Goal: Information Seeking & Learning: Find specific fact

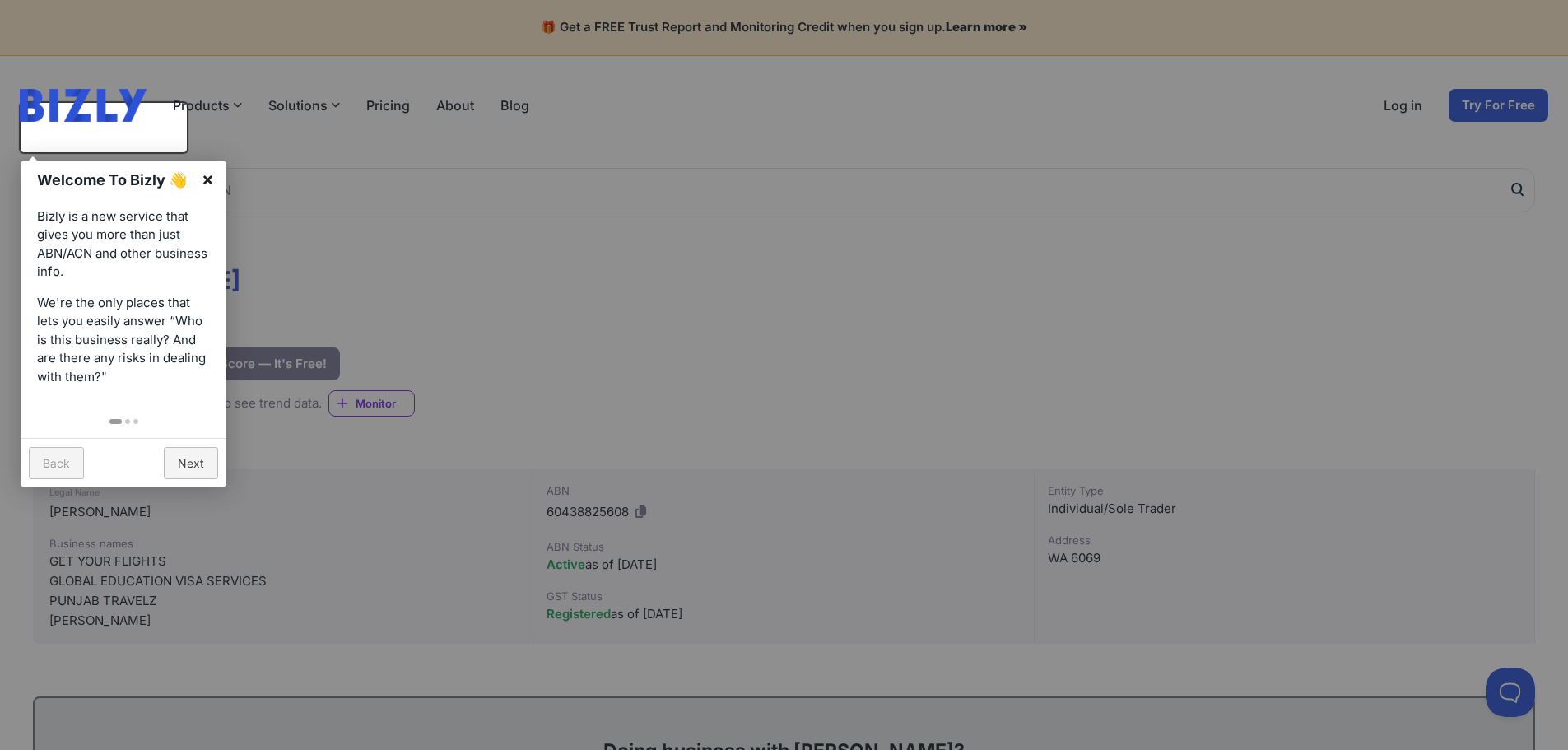
click at [209, 178] on link "×" at bounding box center [208, 178] width 37 height 37
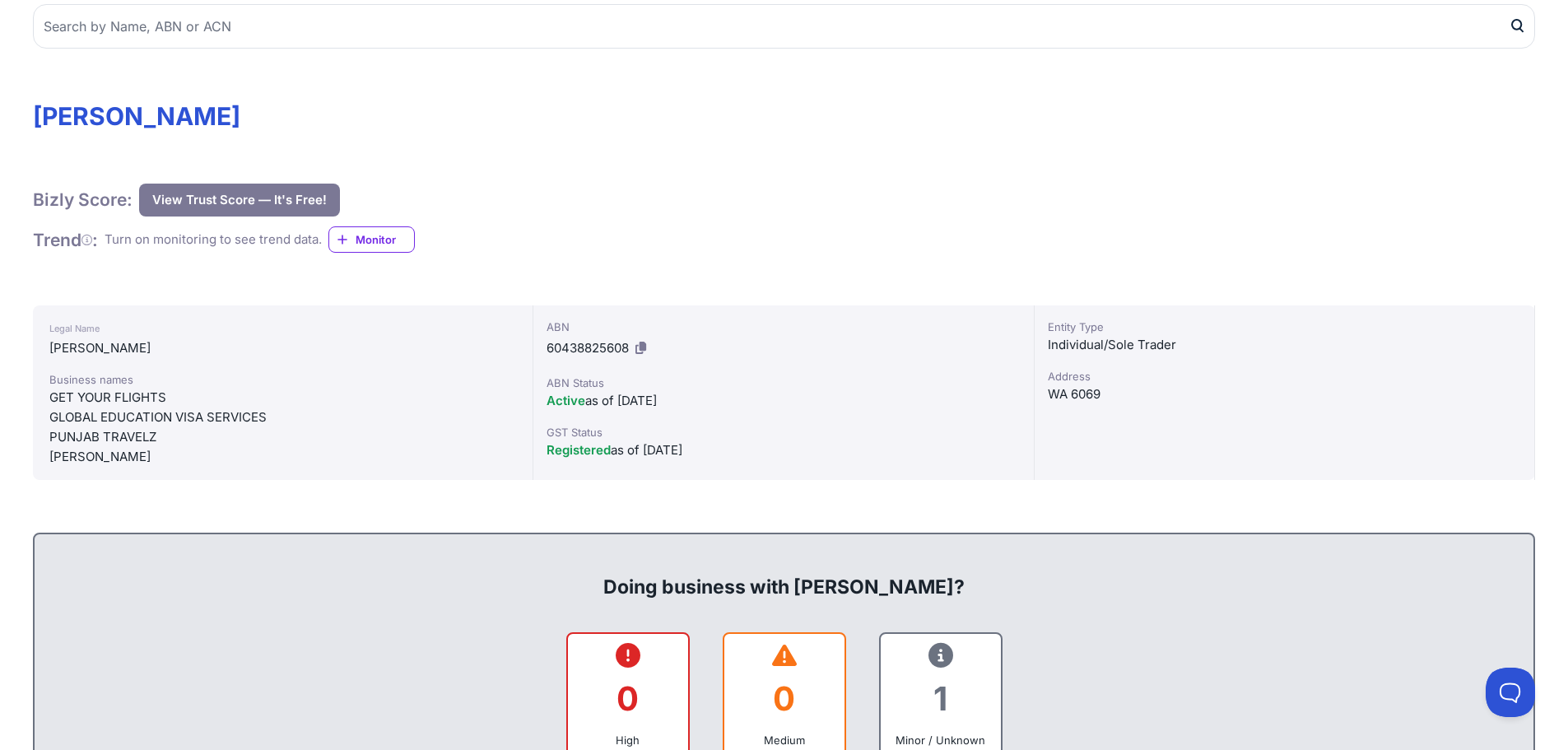
scroll to position [329, 0]
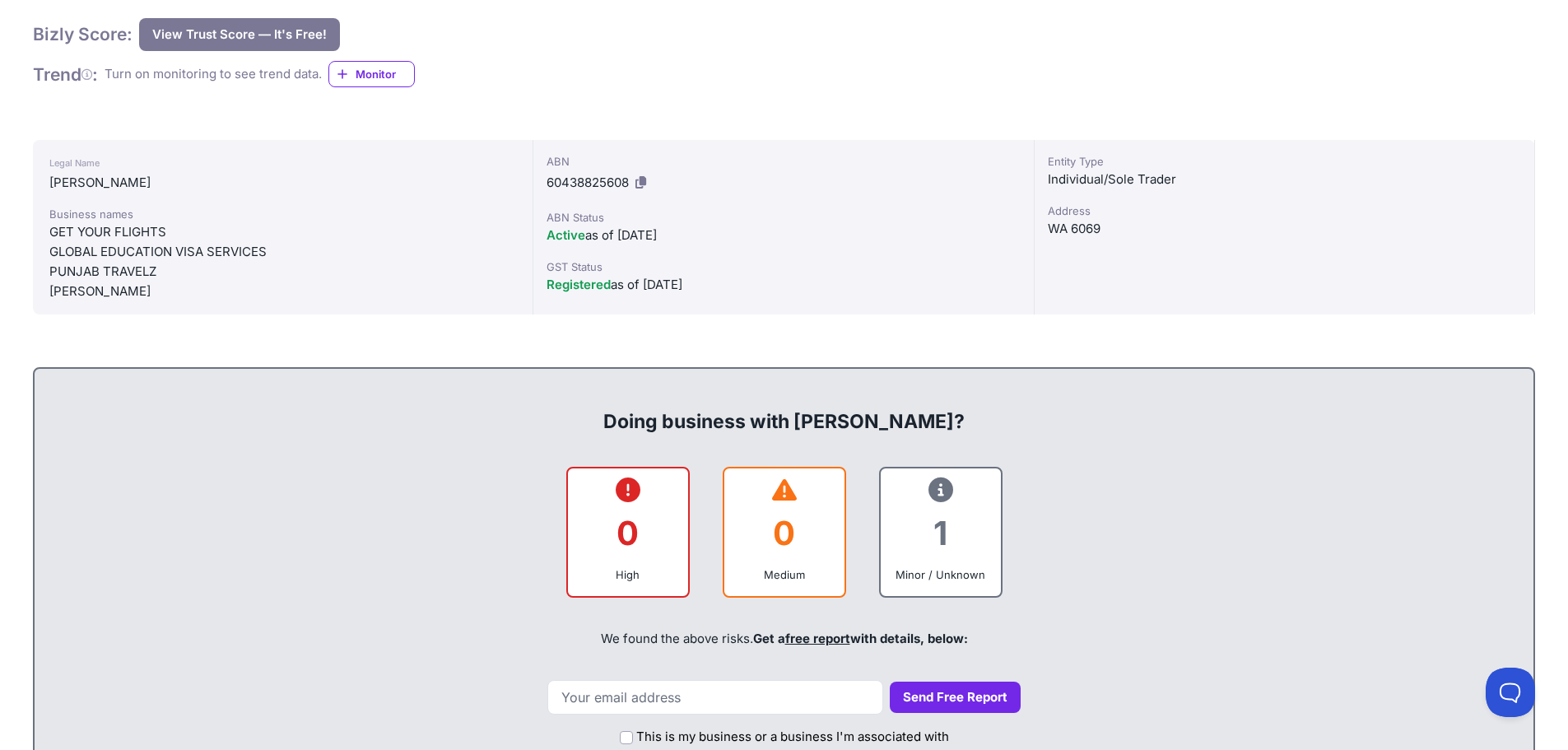
click at [148, 242] on div "GET YOUR FLIGHTS" at bounding box center [282, 232] width 466 height 20
click at [147, 262] on div "GLOBAL EDUCATION VISA SERVICES" at bounding box center [282, 252] width 466 height 20
click at [271, 262] on div "GLOBAL EDUCATION VISA SERVICES" at bounding box center [282, 252] width 466 height 20
click at [141, 282] on div "PUNJAB TRAVELZ" at bounding box center [282, 272] width 466 height 20
click at [156, 301] on div "SINGH, HARJINDER" at bounding box center [282, 291] width 466 height 20
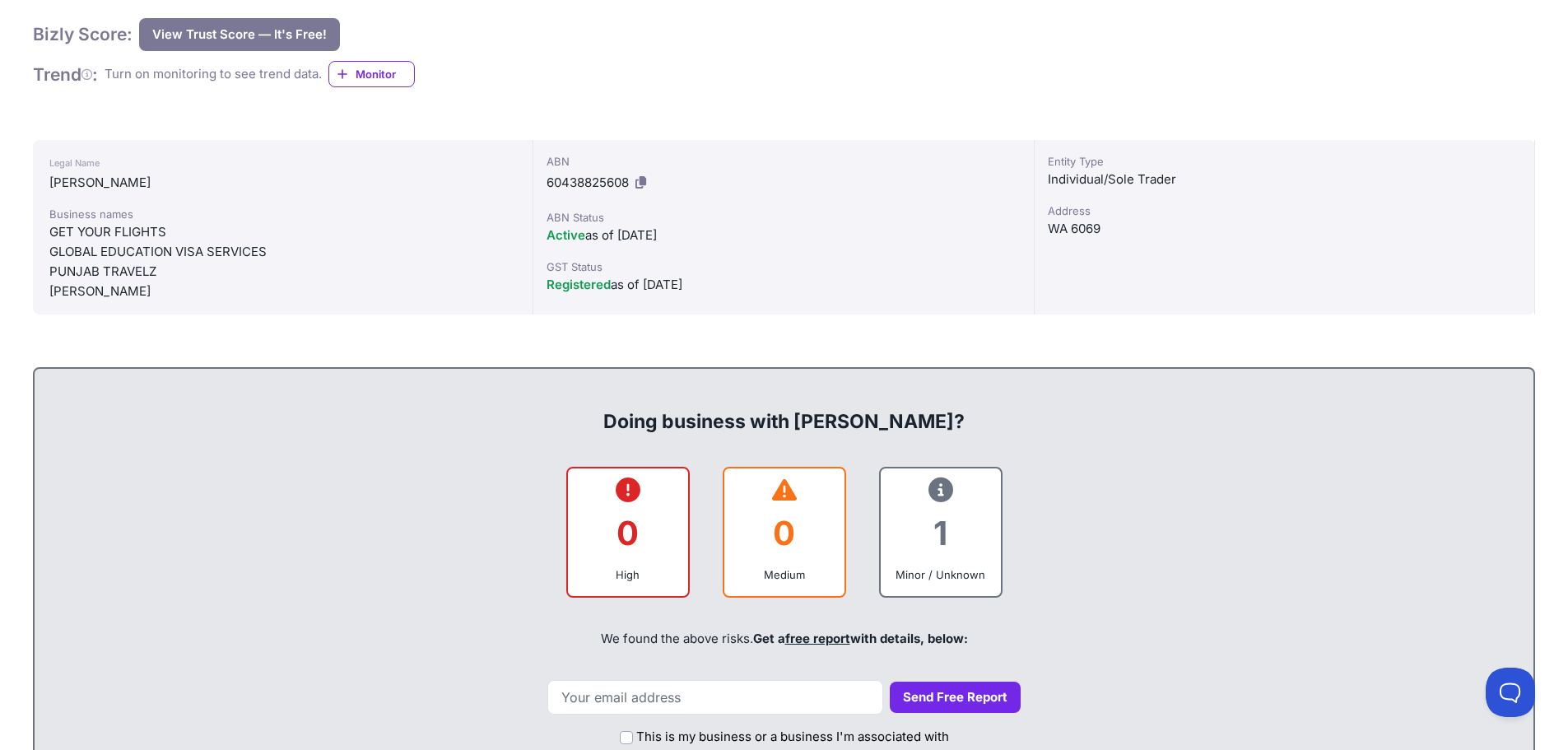
click at [203, 262] on div "GLOBAL EDUCATION VISA SERVICES" at bounding box center [282, 252] width 466 height 20
click at [172, 242] on div "GET YOUR FLIGHTS" at bounding box center [282, 232] width 466 height 20
click at [172, 282] on div "PUNJAB TRAVELZ" at bounding box center [282, 272] width 466 height 20
click at [171, 301] on div "SINGH, HARJINDER" at bounding box center [282, 291] width 466 height 20
click at [950, 491] on icon at bounding box center [940, 490] width 25 height 1
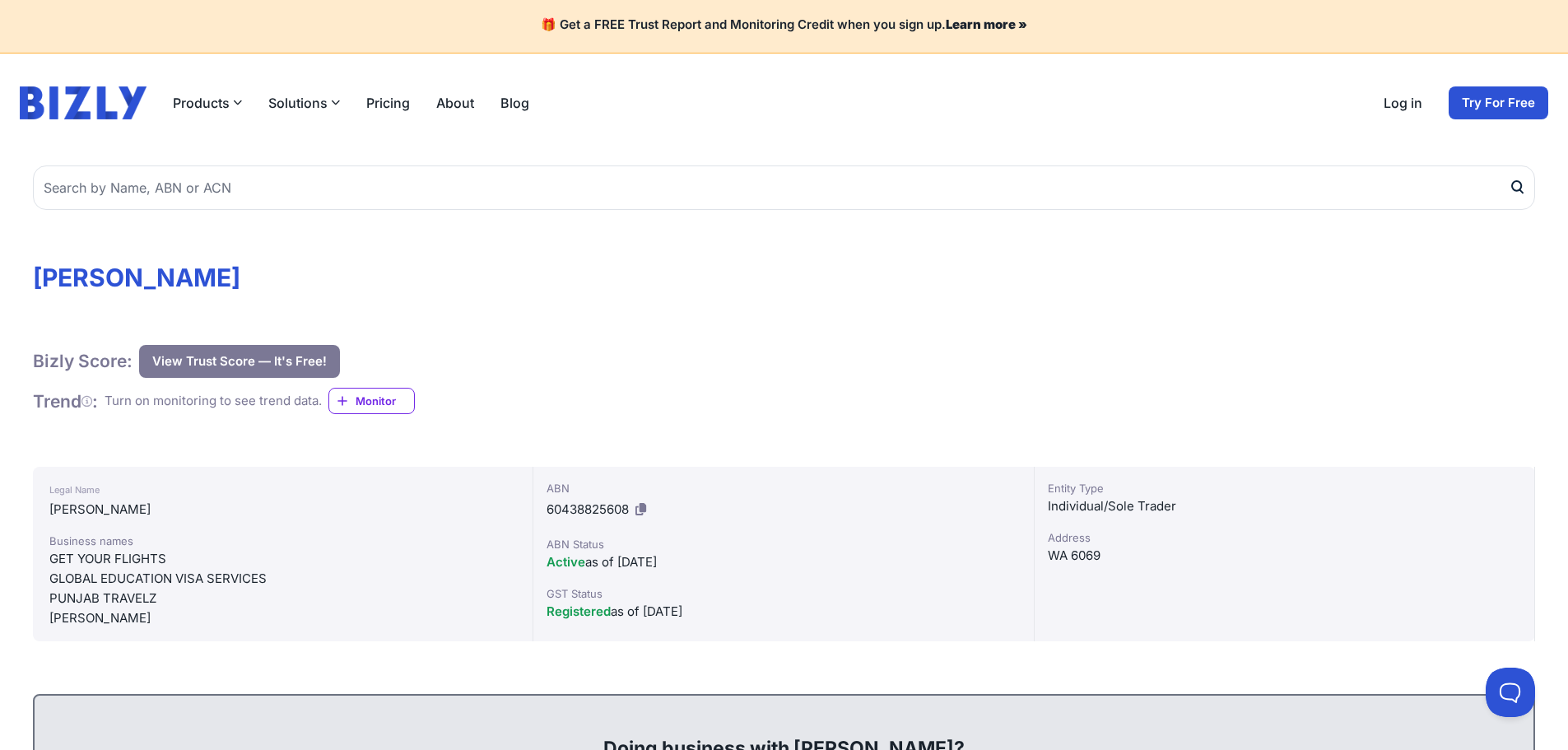
scroll to position [0, 0]
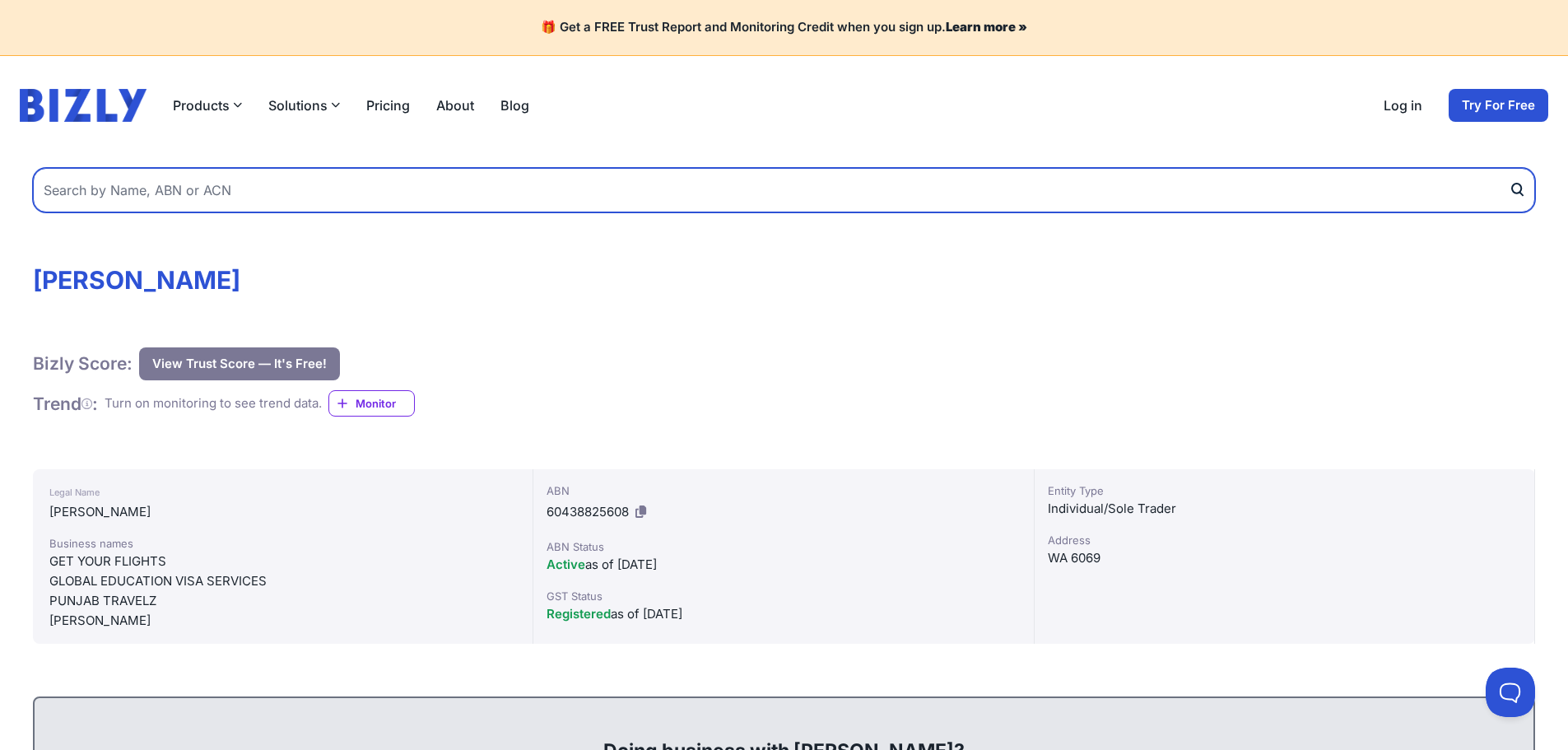
click at [397, 212] on input "text" at bounding box center [784, 191] width 1502 height 45
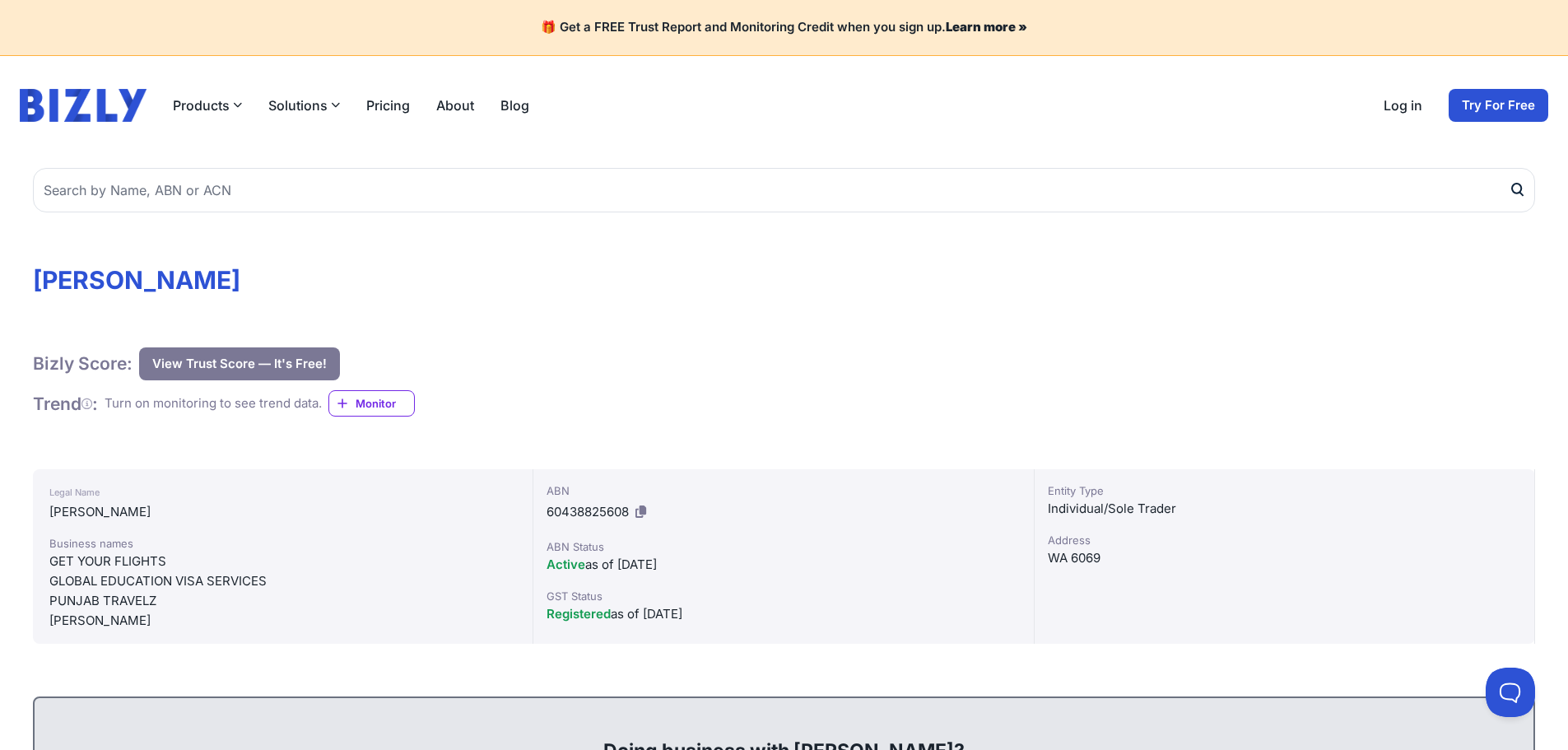
click at [447, 591] on div "GLOBAL EDUCATION VISA SERVICES" at bounding box center [282, 581] width 466 height 20
click at [1155, 155] on header "Products Bizly Scores Free business assessment Bizly Reports Detailed business …" at bounding box center [784, 105] width 1568 height 99
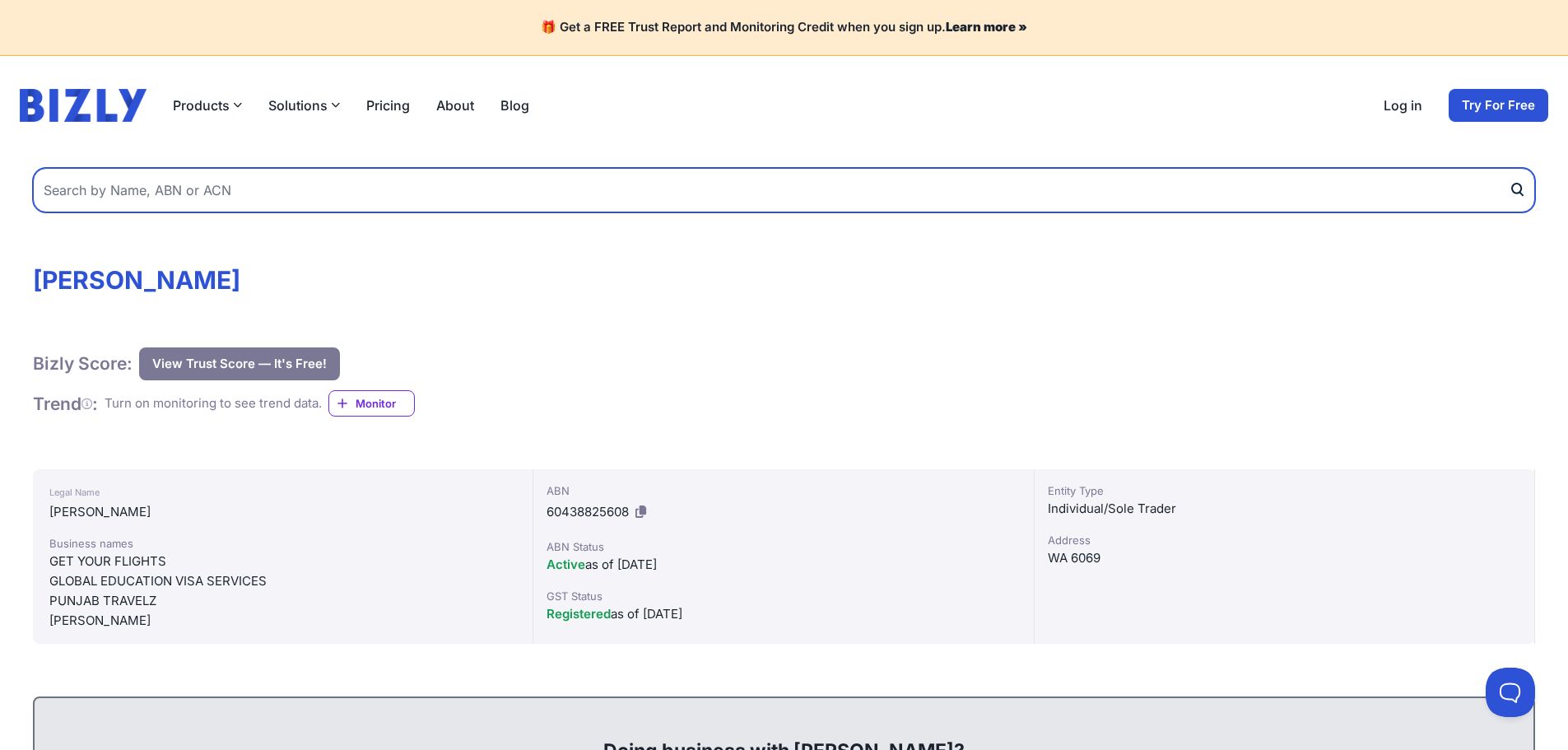
paste input "56 418 317 114"
type input "56 418 317 114"
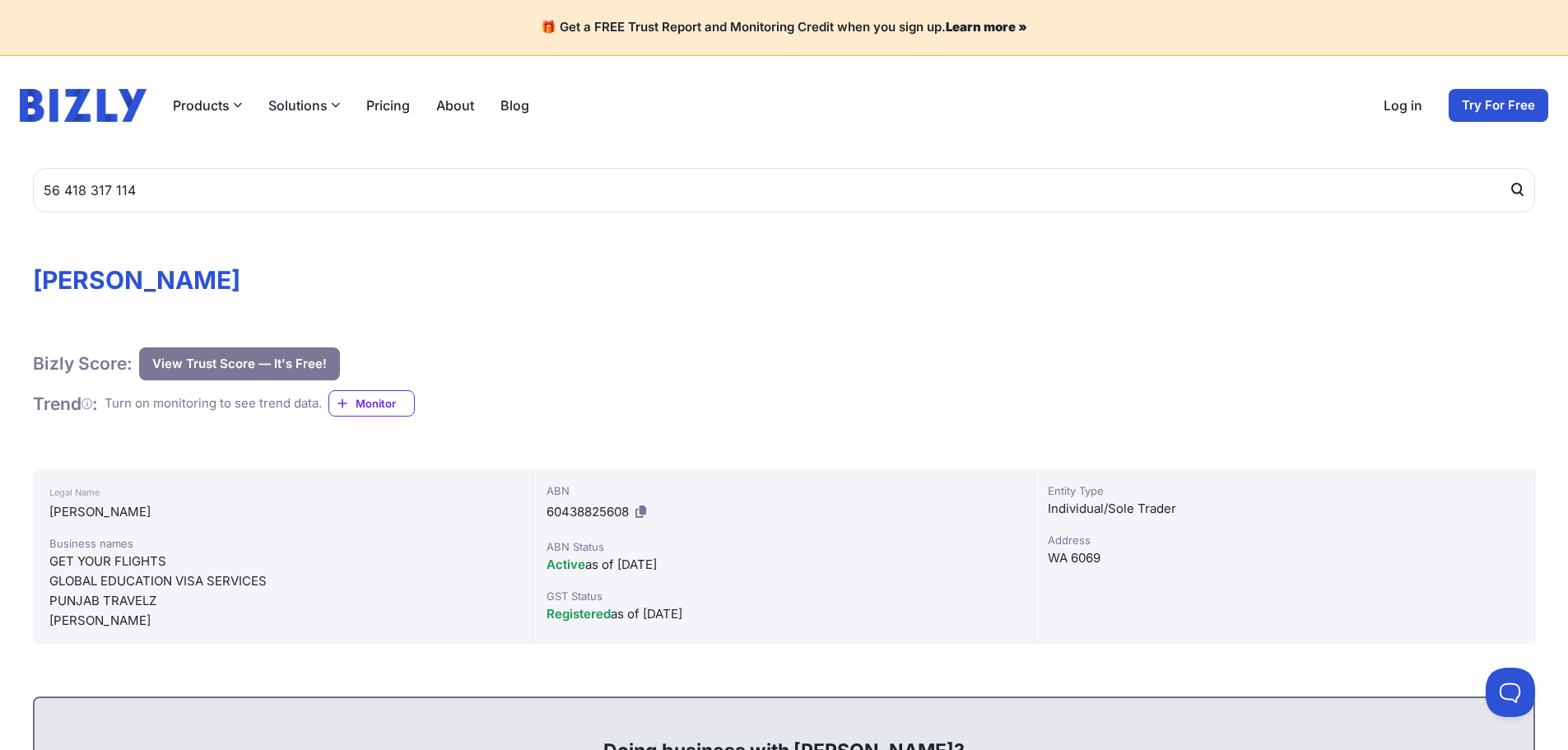
click at [1512, 193] on icon "submit" at bounding box center [1516, 188] width 9 height 9
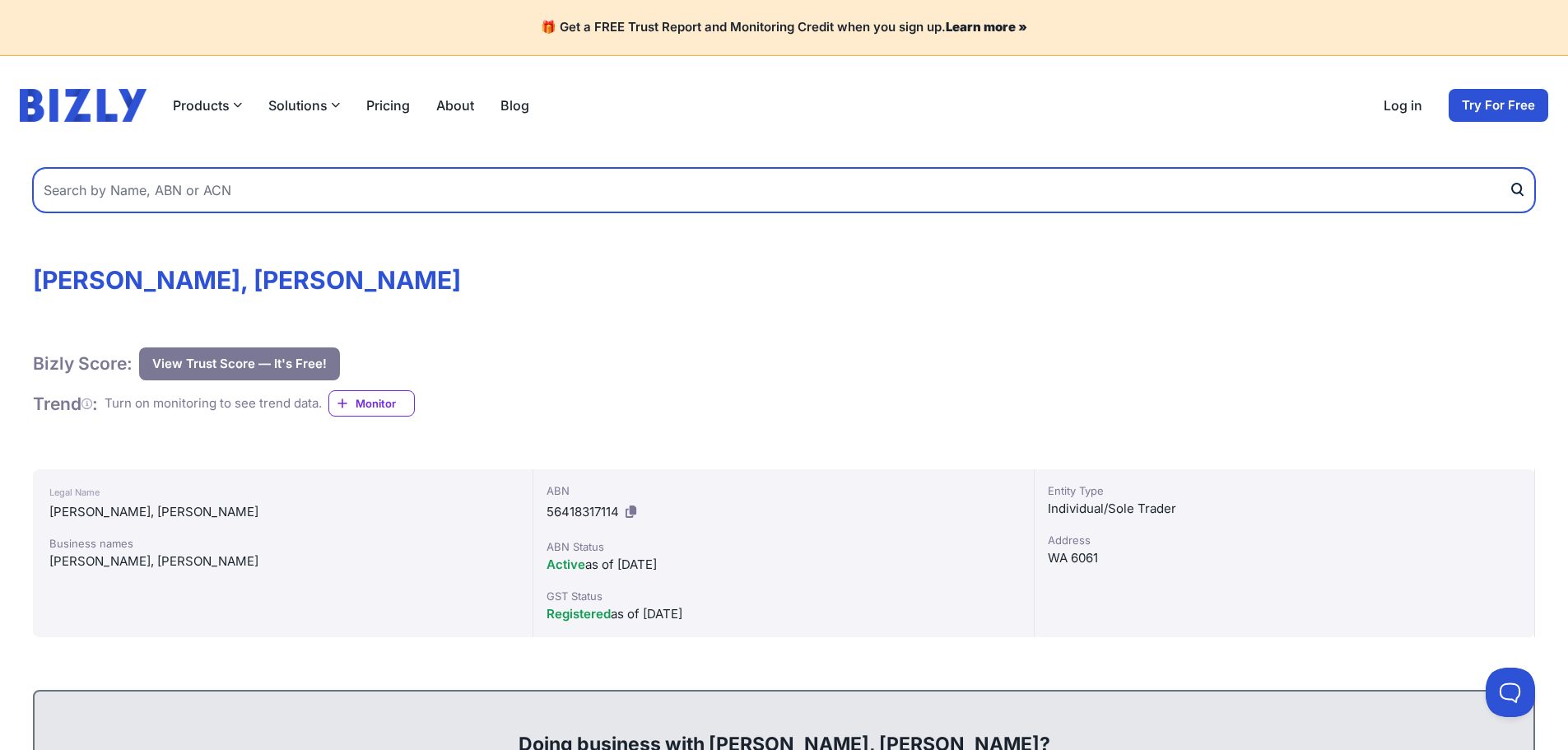
drag, startPoint x: 299, startPoint y: 226, endPoint x: -22, endPoint y: 240, distance: 321.3
type input "aone carwash"
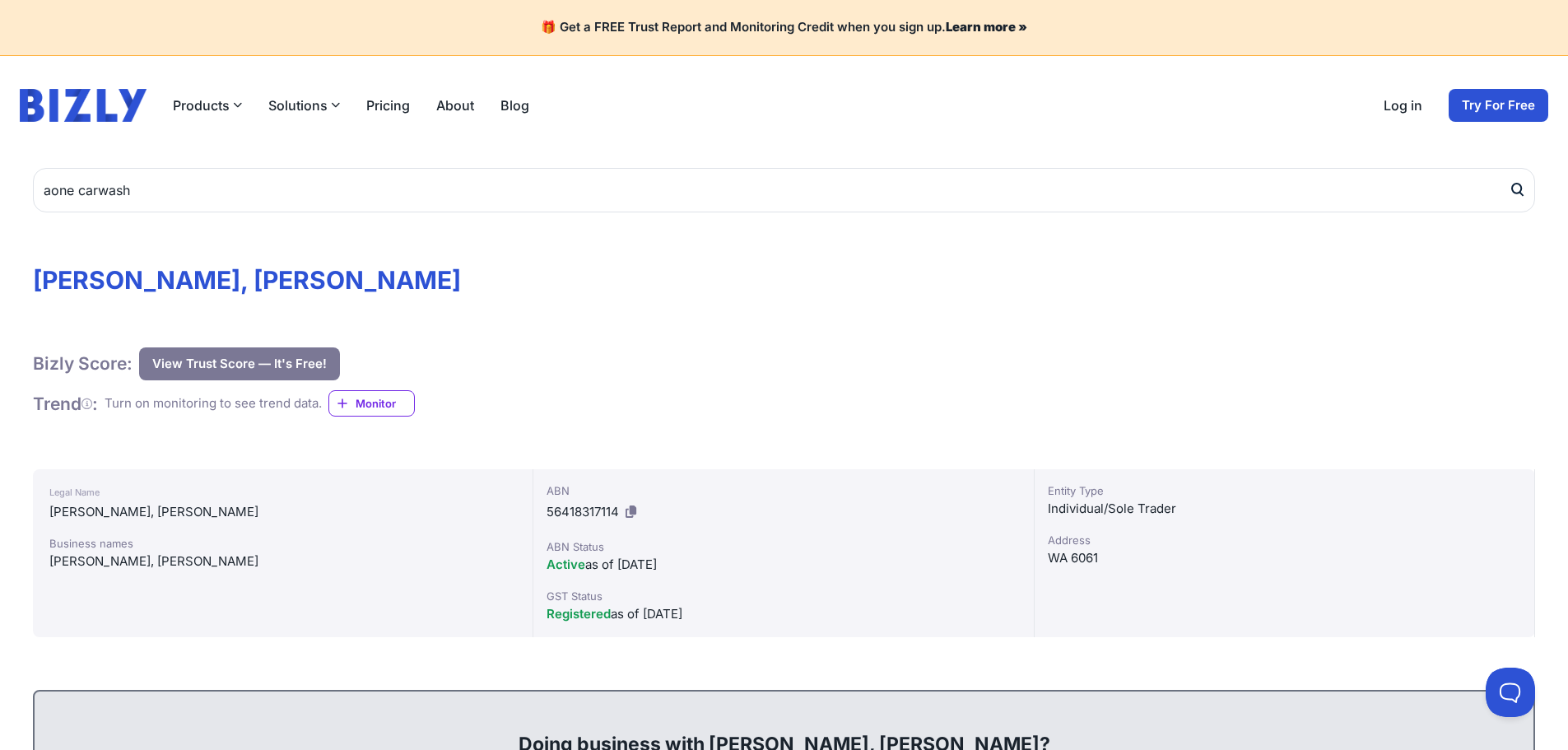
click at [1510, 212] on button "submit" at bounding box center [1521, 191] width 27 height 45
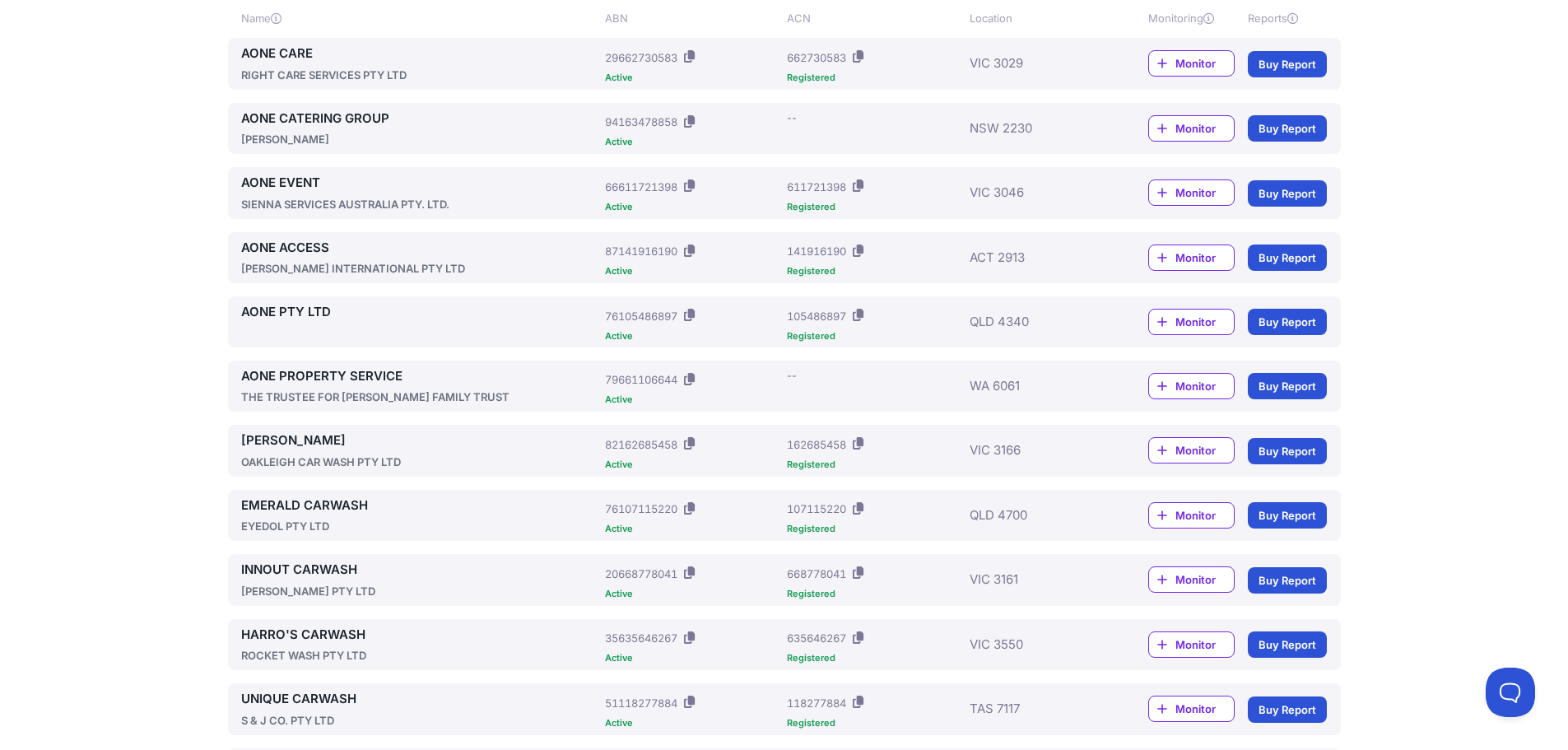
scroll to position [362, 0]
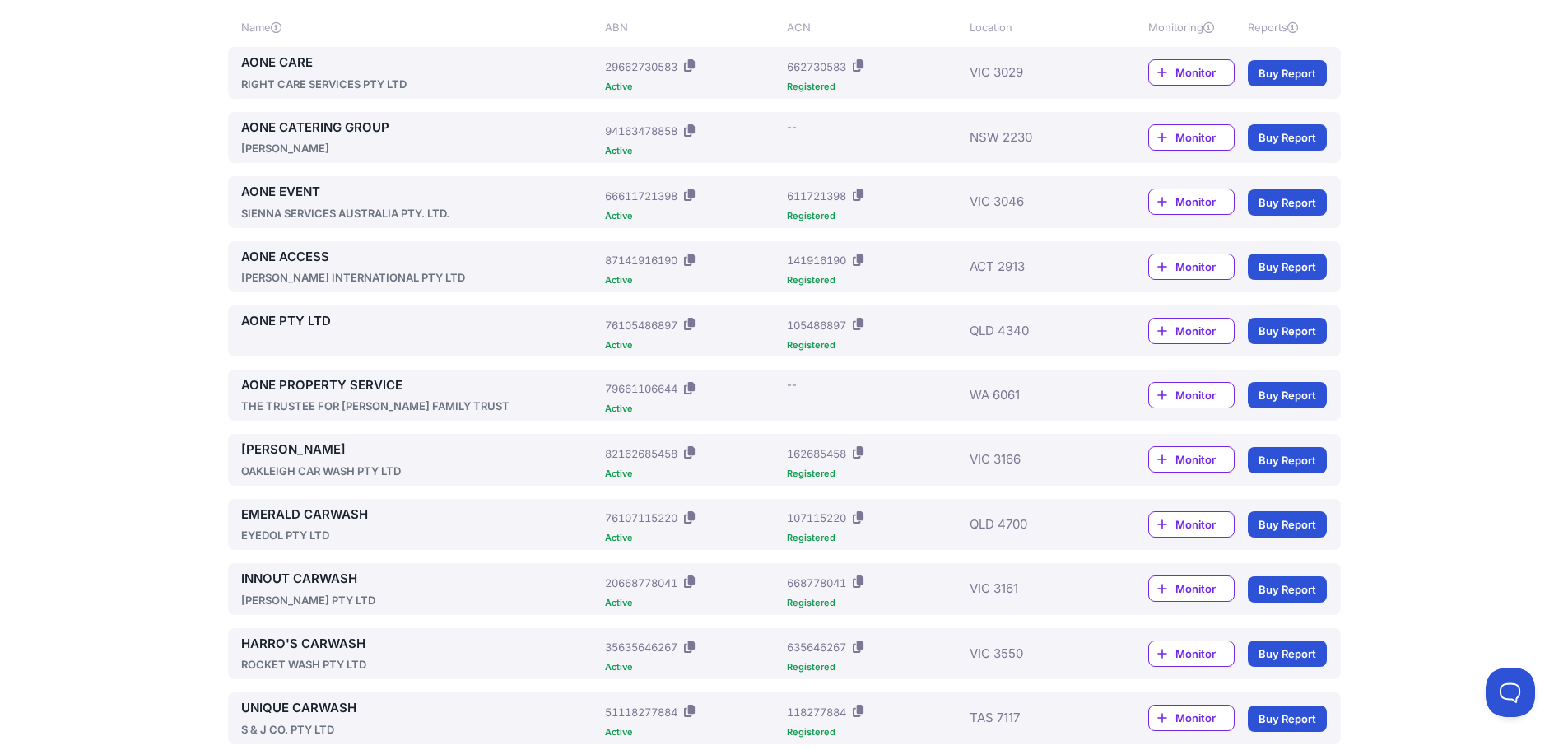
click at [362, 395] on link "AONE PROPERTY SERVICE" at bounding box center [420, 385] width 358 height 19
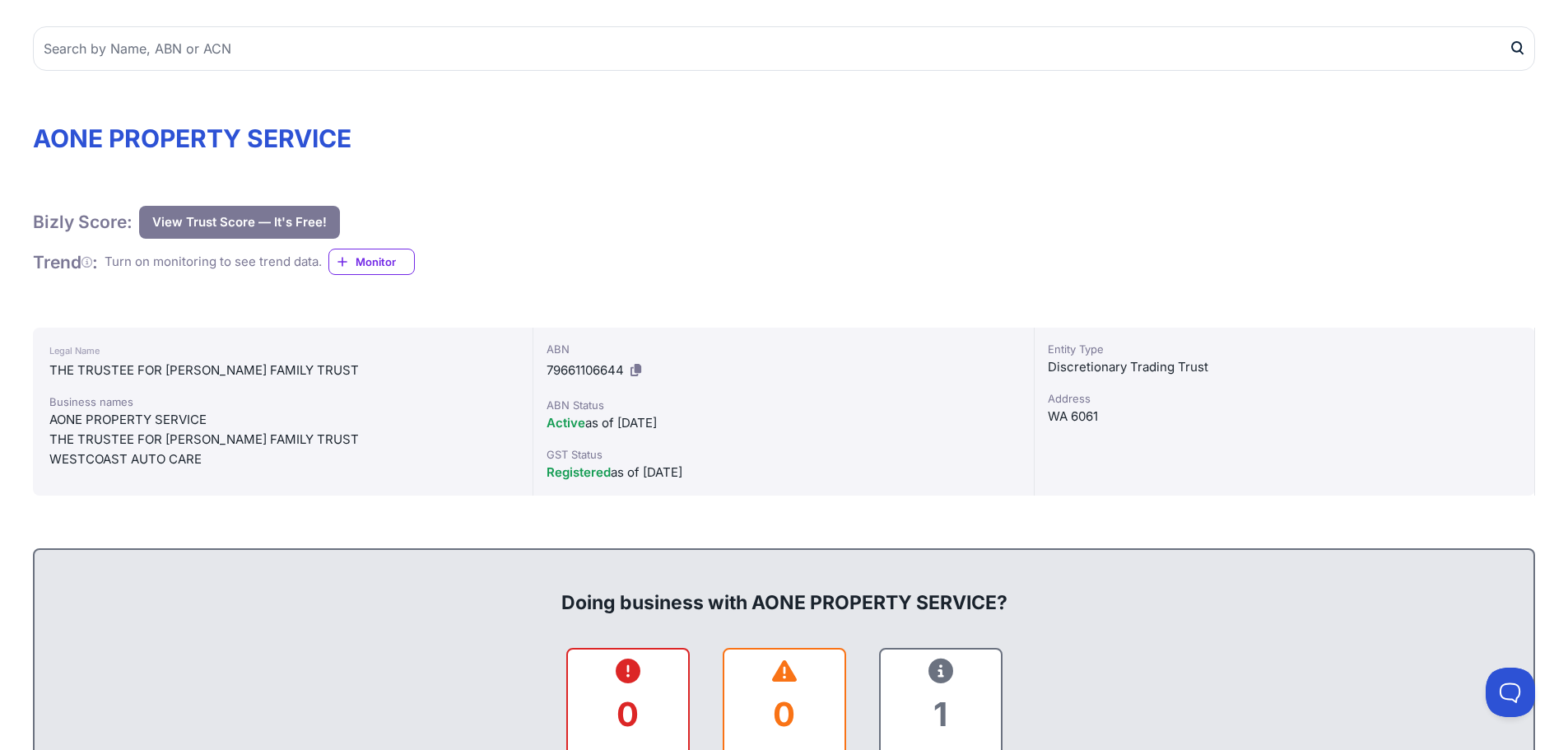
scroll to position [411, 0]
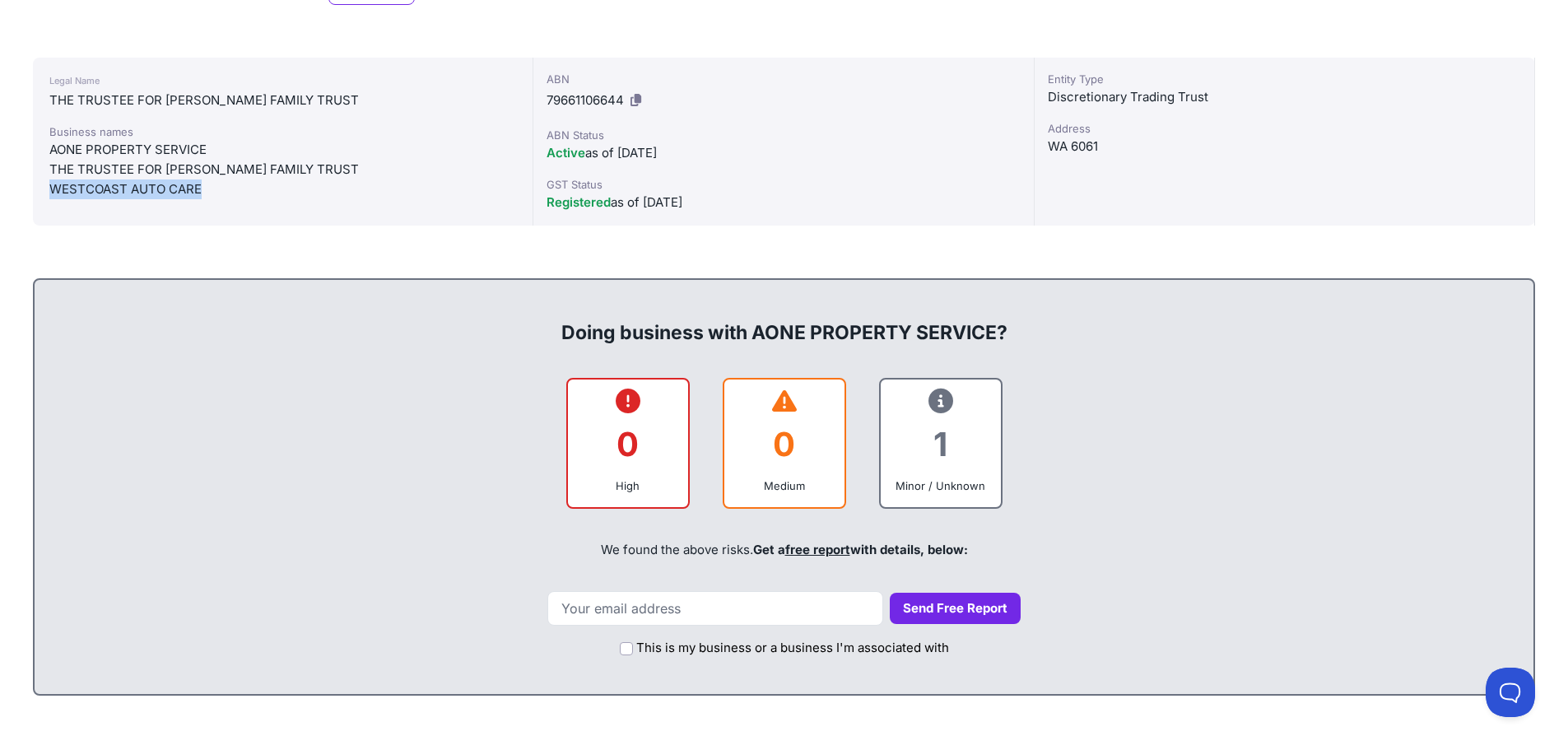
drag, startPoint x: 221, startPoint y: 291, endPoint x: 64, endPoint y: 291, distance: 157.0
click at [64, 199] on div "WESTCOAST AUTO CARE" at bounding box center [282, 189] width 466 height 20
drag, startPoint x: 228, startPoint y: 250, endPoint x: 59, endPoint y: 256, distance: 169.1
click at [59, 226] on div "Legal Name THE TRUSTEE FOR GURBHEJ FAMILY TRUST Business names AONE PROPERTY SE…" at bounding box center [283, 141] width 501 height 168
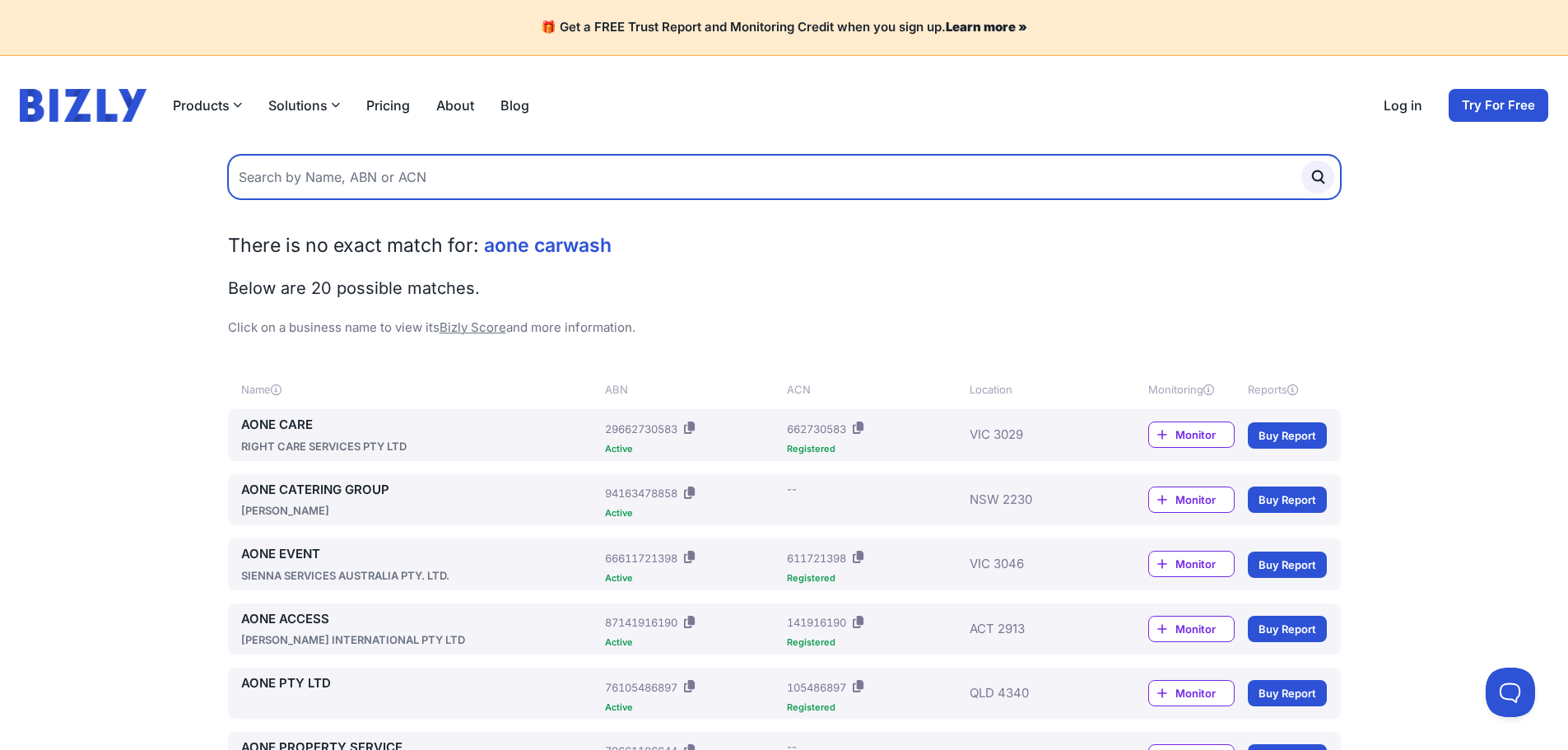
click at [328, 199] on input "text" at bounding box center [784, 178] width 1113 height 45
type input "a1"
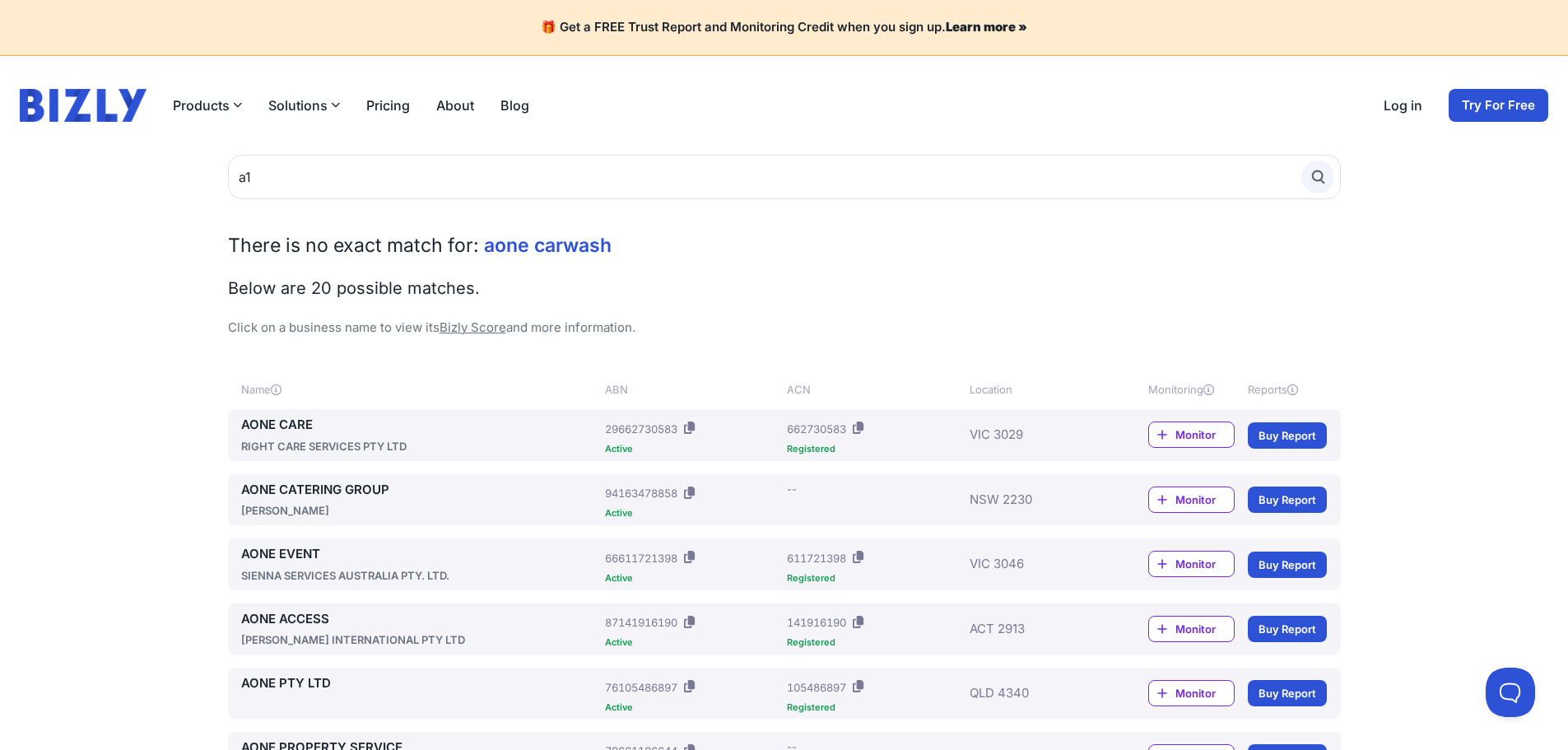
click at [1309, 186] on icon "submit" at bounding box center [1317, 177] width 18 height 18
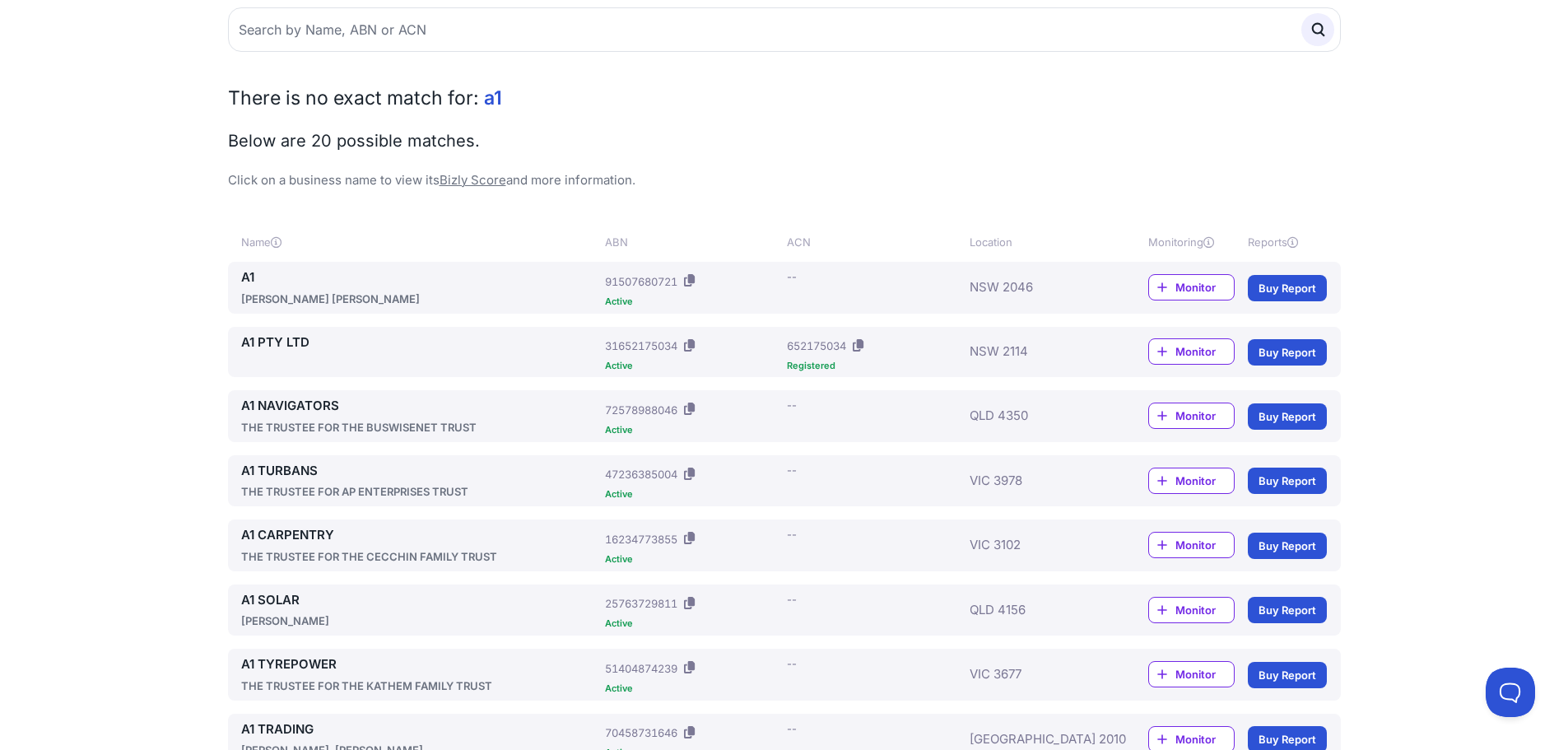
scroll to position [329, 0]
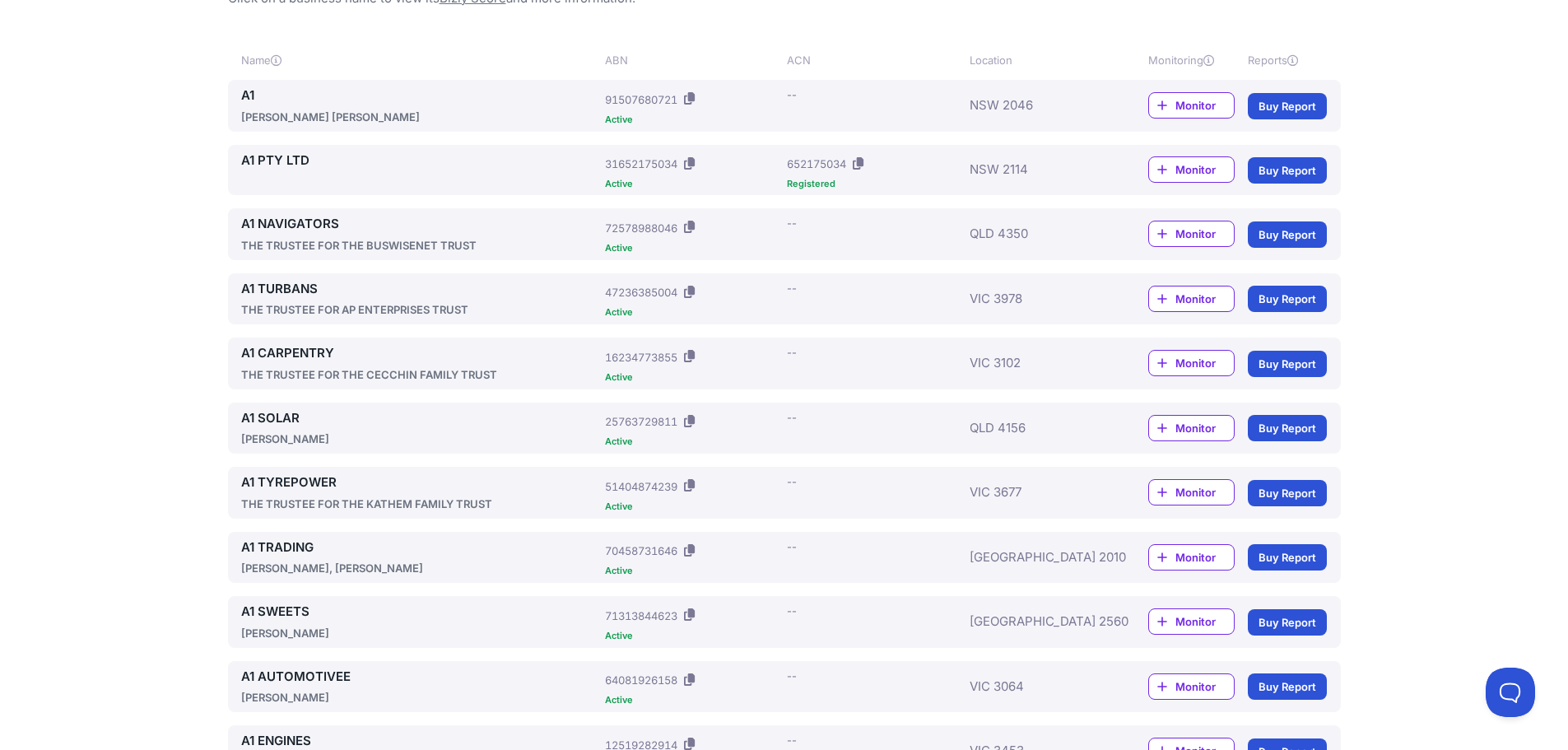
click at [988, 68] on div "Location" at bounding box center [1034, 59] width 130 height 16
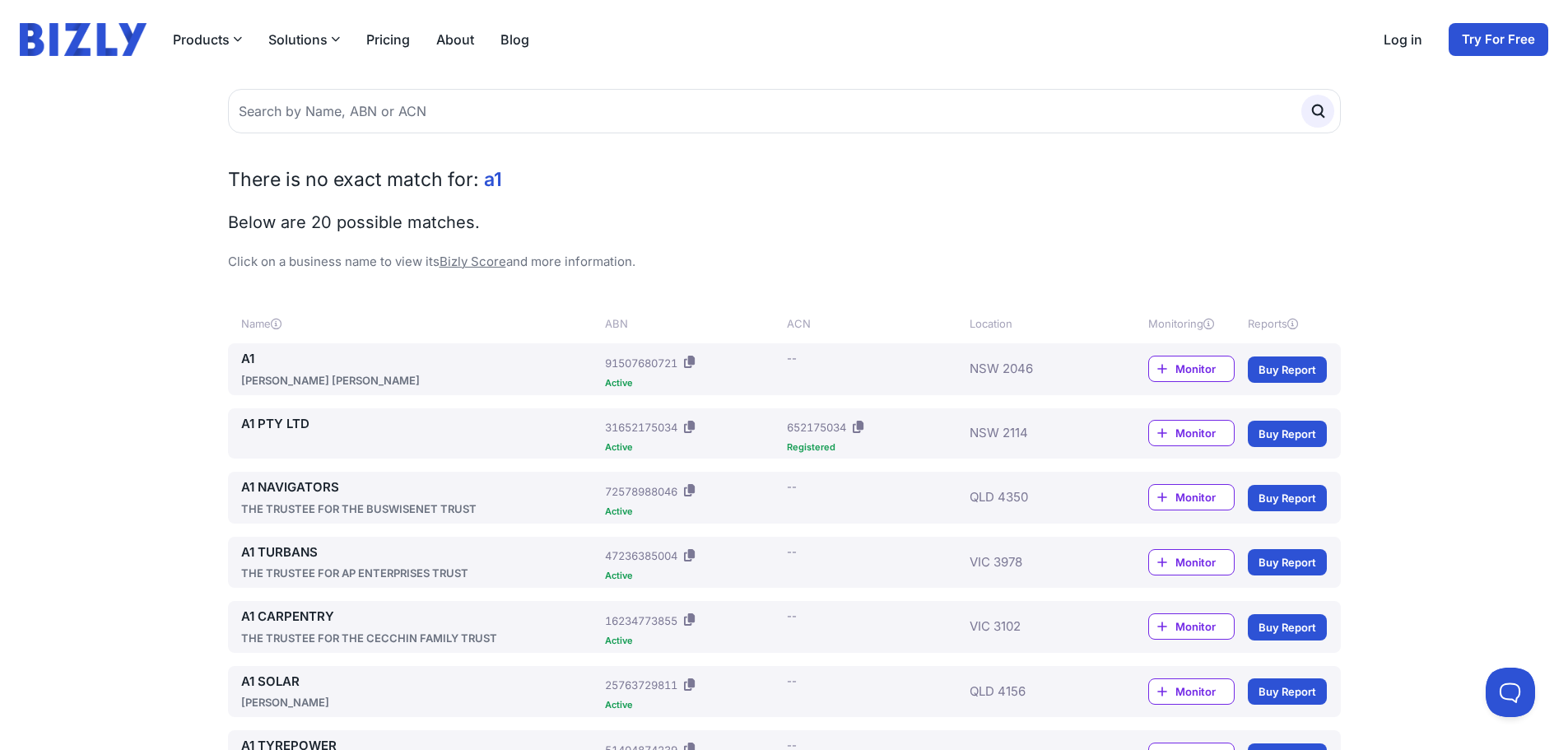
scroll to position [0, 0]
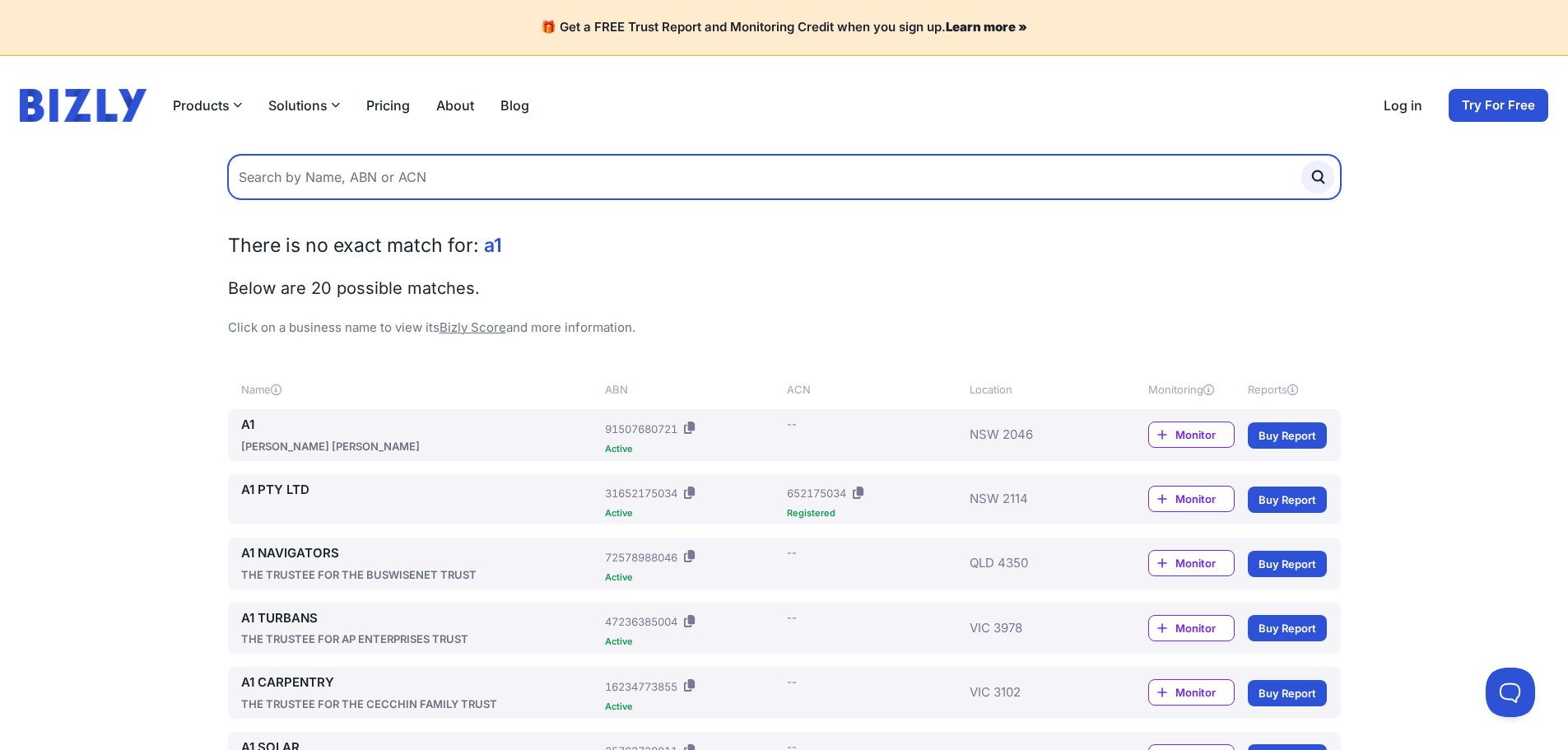
click at [509, 199] on input "text" at bounding box center [784, 178] width 1113 height 45
